Goal: Task Accomplishment & Management: Manage account settings

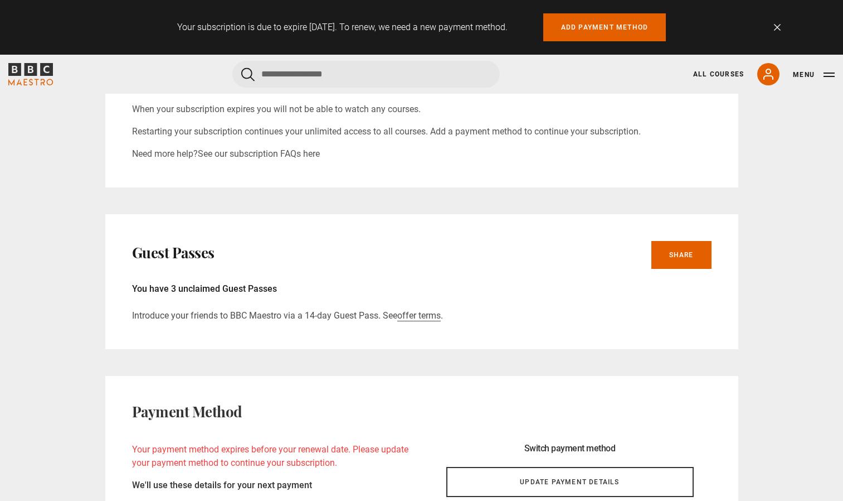
scroll to position [787, 0]
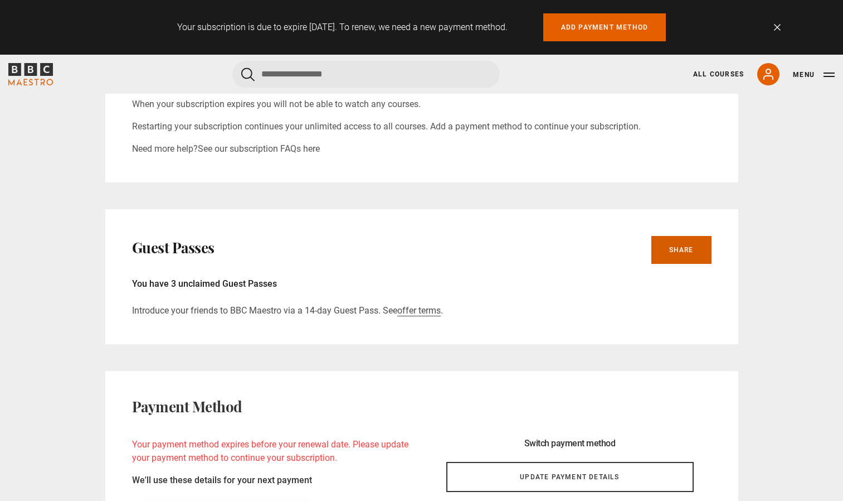
click at [684, 253] on link "Share" at bounding box center [682, 250] width 60 height 28
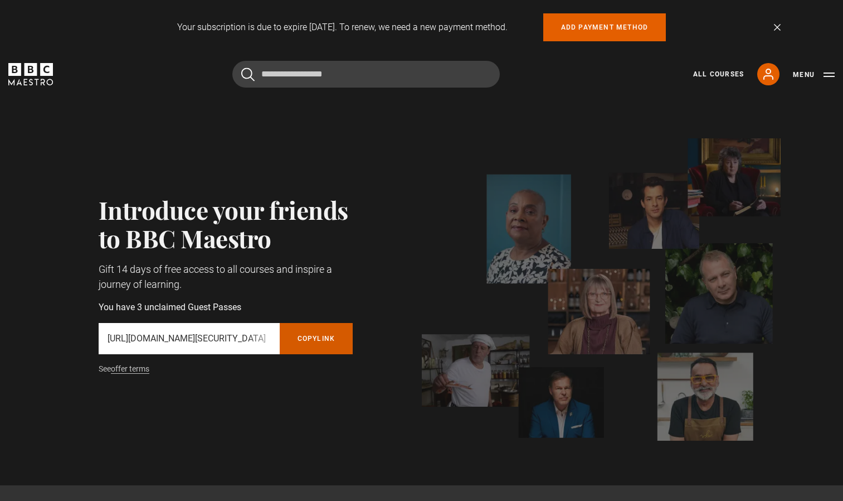
click at [305, 340] on button "Copy referral link" at bounding box center [317, 338] width 74 height 31
click at [253, 339] on p "https://www.bbcmaestro.com/partners/redeem/token/eyJhbGciOiJIUzI1NiJ9.eyJjaWQiO…" at bounding box center [189, 338] width 163 height 13
click at [315, 341] on button "Copy referral link" at bounding box center [317, 338] width 74 height 31
click at [247, 377] on div "Introduce your friends to BBC Maestro Gift 14 days of free access to all course…" at bounding box center [212, 289] width 299 height 188
click at [599, 30] on link "Add payment method" at bounding box center [605, 27] width 123 height 28
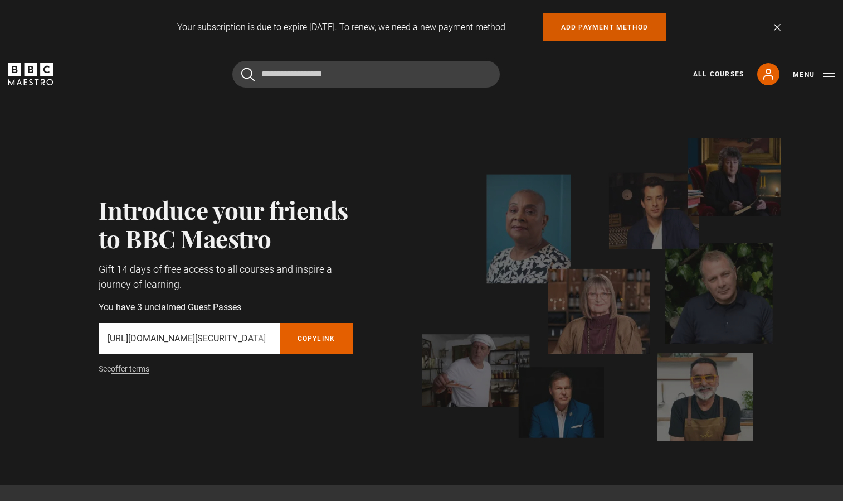
click at [572, 25] on link "Add payment method" at bounding box center [605, 27] width 123 height 28
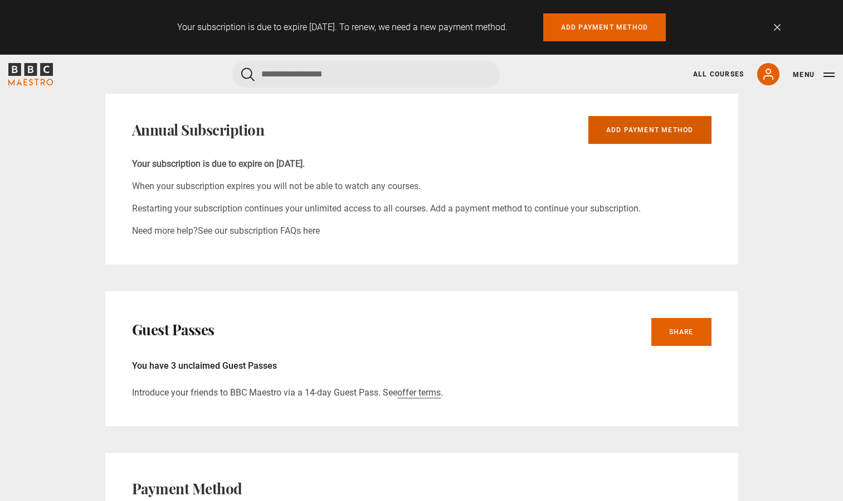
click at [641, 133] on link "Add payment method" at bounding box center [650, 130] width 123 height 28
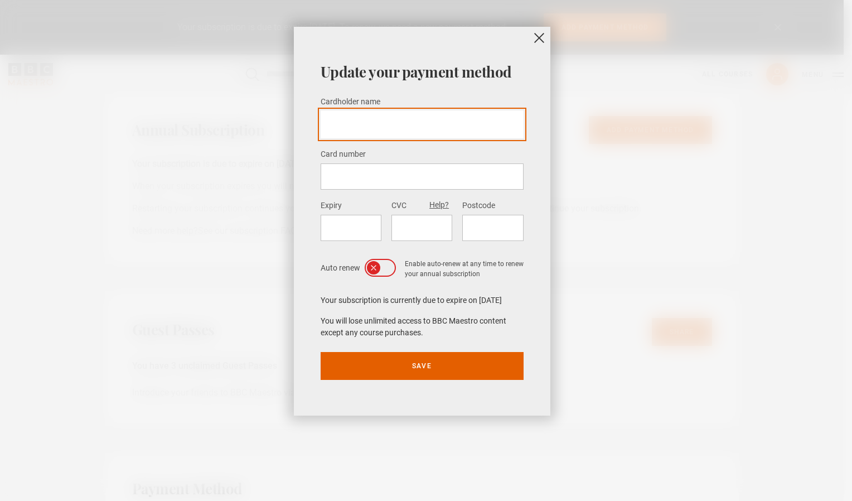
click at [362, 120] on input "Cardholder name *" at bounding box center [422, 124] width 203 height 28
type input "**********"
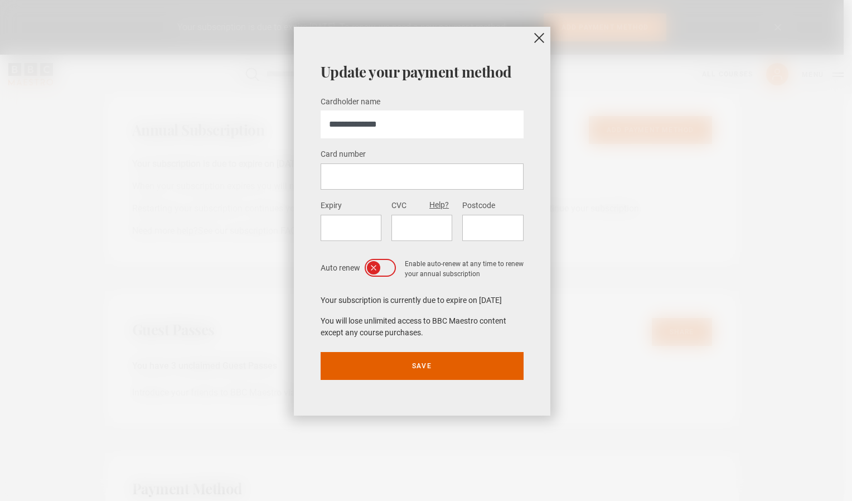
click at [344, 168] on div at bounding box center [422, 176] width 203 height 26
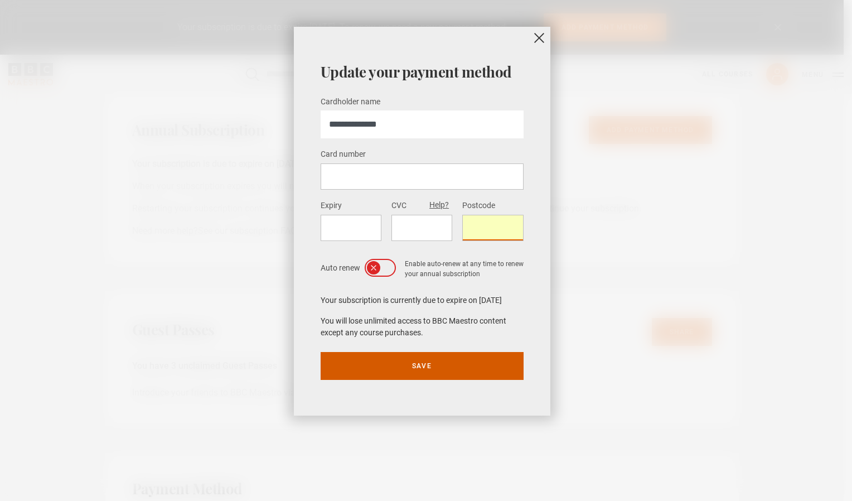
click at [425, 366] on button "Save" at bounding box center [422, 366] width 203 height 28
